Goal: Register for event/course

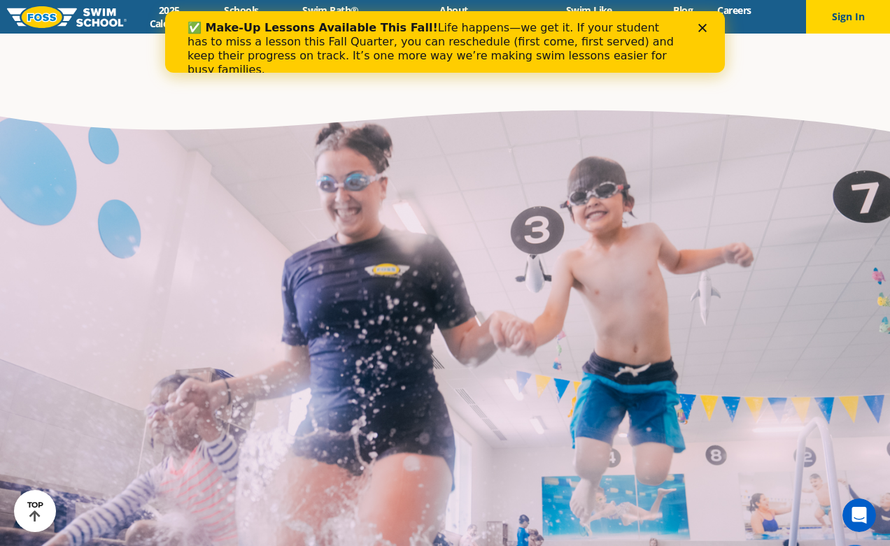
scroll to position [3009, 0]
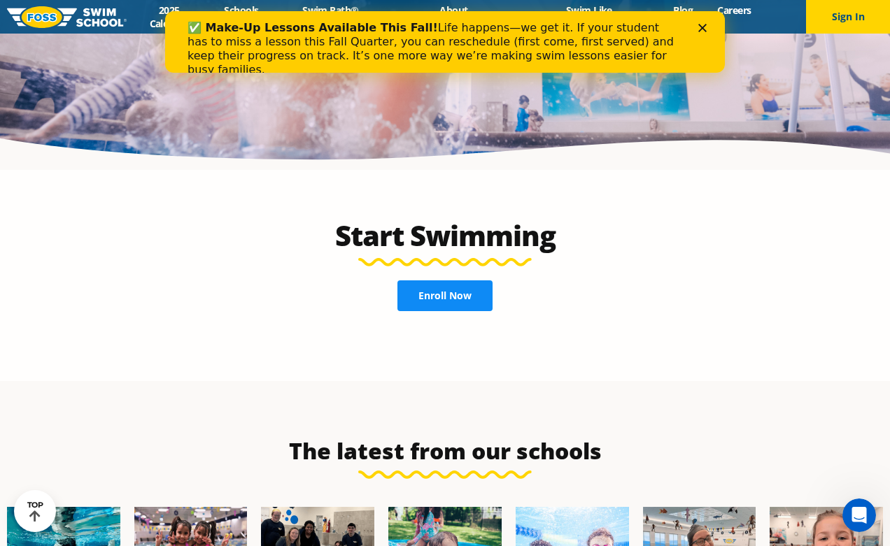
click at [429, 291] on span "Enroll Now" at bounding box center [444, 296] width 53 height 10
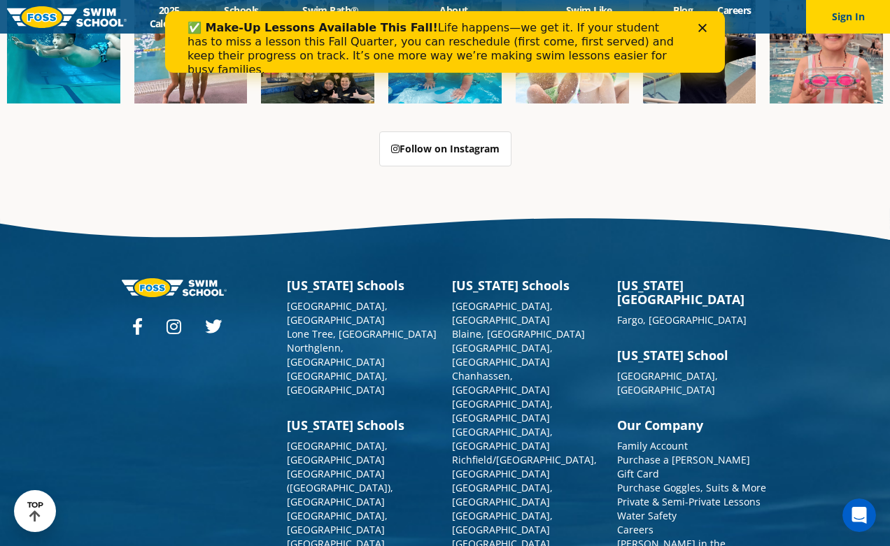
click at [521, 278] on h3 "[US_STATE] Schools" at bounding box center [527, 285] width 151 height 14
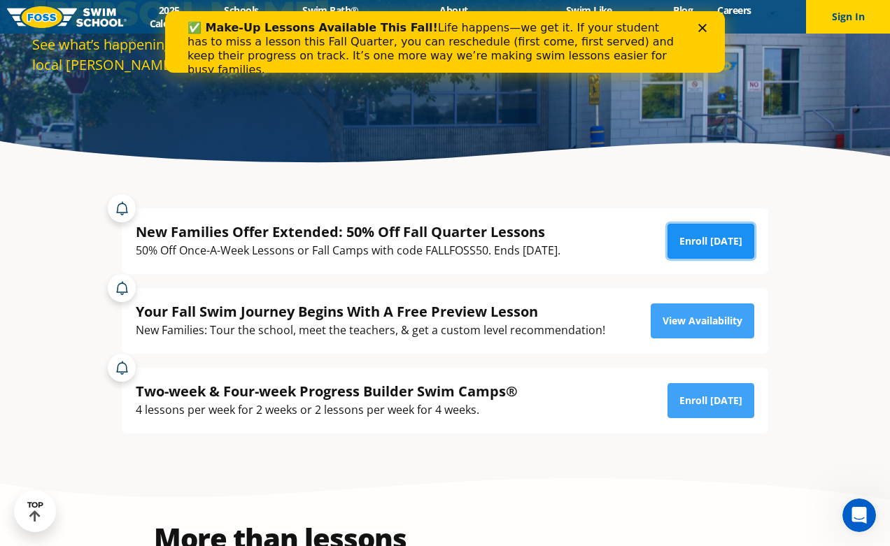
click at [717, 249] on link "Enroll [DATE]" at bounding box center [711, 241] width 87 height 35
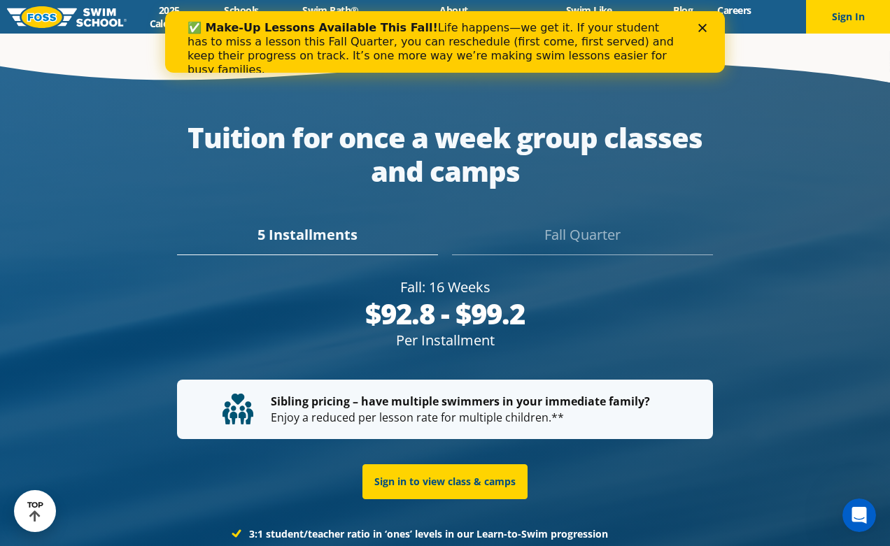
scroll to position [2499, 0]
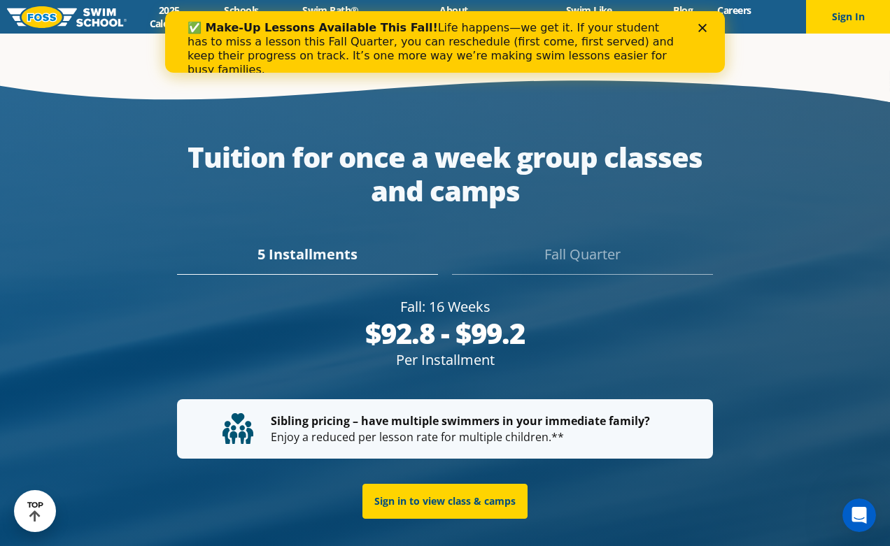
click at [553, 244] on div "Fall Quarter" at bounding box center [582, 259] width 261 height 31
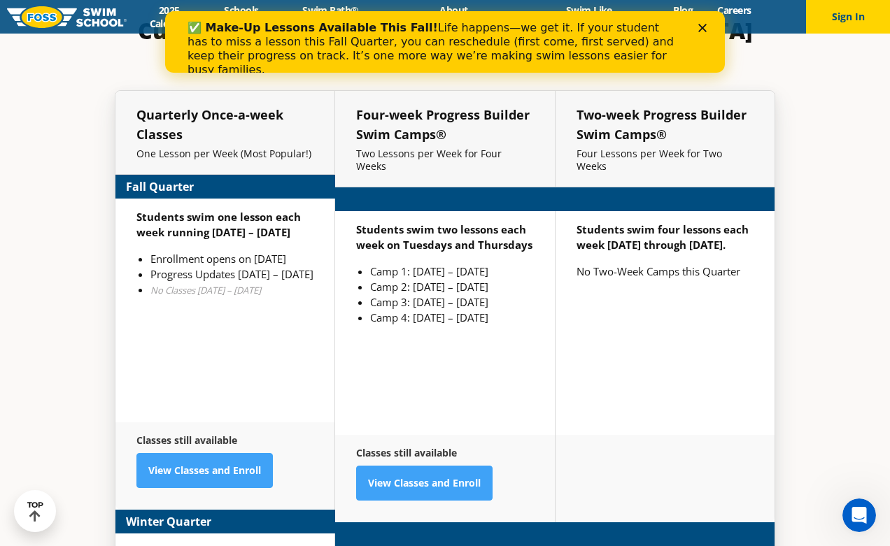
scroll to position [3219, 0]
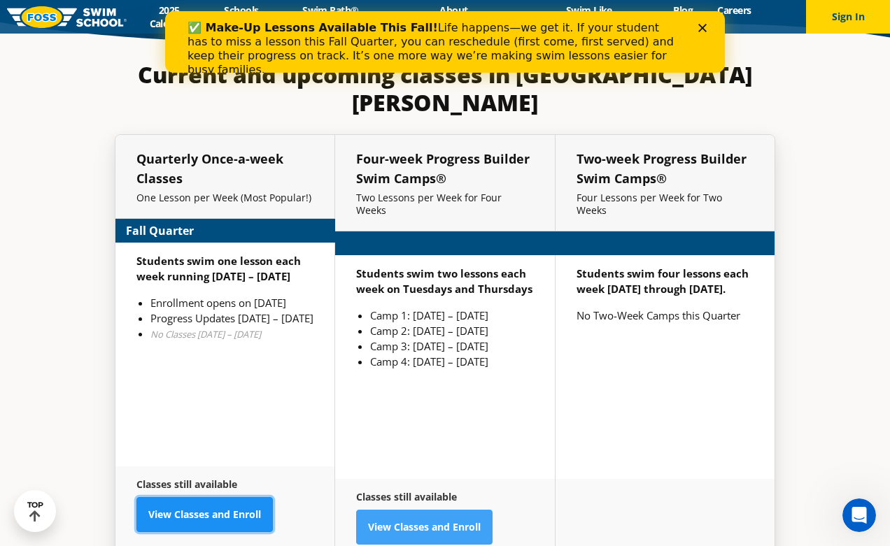
click at [229, 497] on link "View Classes and Enroll" at bounding box center [204, 514] width 136 height 35
